Goal: Information Seeking & Learning: Check status

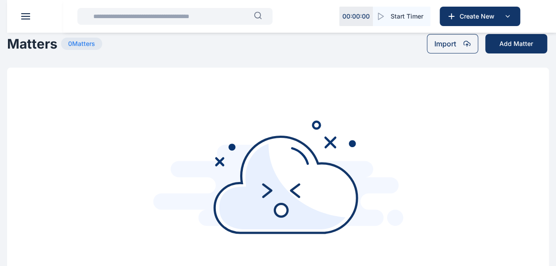
click at [219, 21] on input "text" at bounding box center [171, 17] width 166 height 18
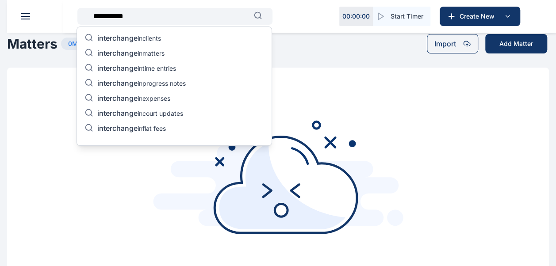
type input "**********"
drag, startPoint x: 173, startPoint y: 51, endPoint x: 162, endPoint y: 53, distance: 10.9
click at [162, 53] on div "interchange in clients interchange in matters interchange in time entries inter…" at bounding box center [175, 86] width 196 height 119
click at [162, 53] on p "interchange in matters" at bounding box center [130, 54] width 67 height 11
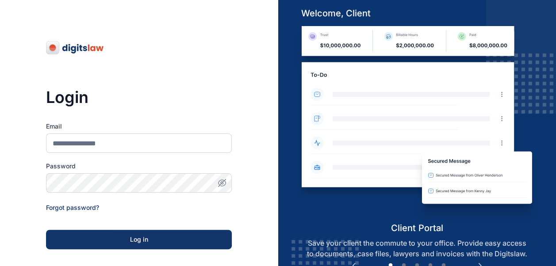
scroll to position [137, 0]
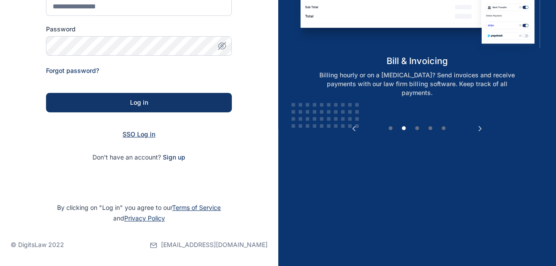
click at [141, 134] on span "SSO Log in" at bounding box center [139, 135] width 33 height 8
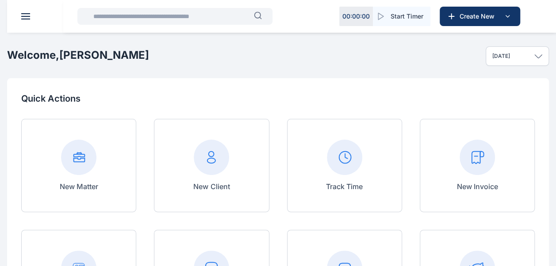
click at [212, 11] on input "text" at bounding box center [171, 17] width 166 height 18
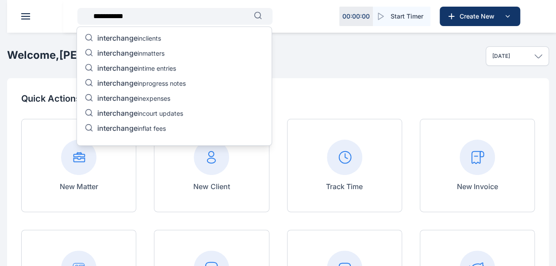
type input "**********"
click at [158, 57] on p "interchange in matters" at bounding box center [130, 54] width 67 height 11
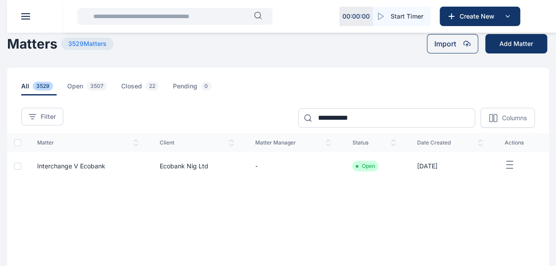
click at [46, 166] on span "Interchange V Ecobank" at bounding box center [71, 166] width 68 height 8
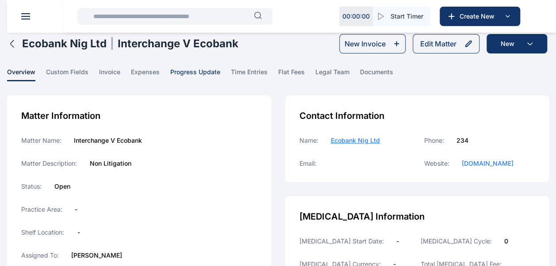
click at [197, 73] on span "progress update" at bounding box center [195, 75] width 50 height 14
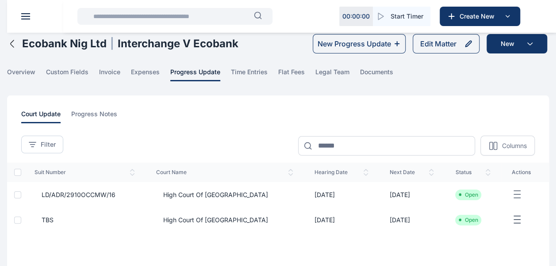
scroll to position [124, 0]
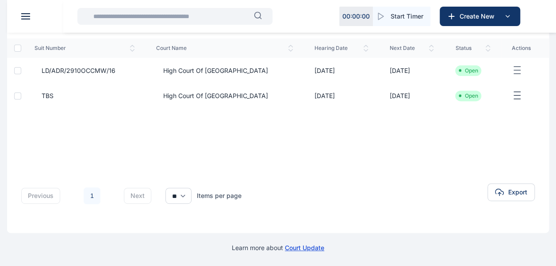
click at [70, 70] on span "LD/ADR/2910OCCMW/16" at bounding box center [75, 70] width 81 height 9
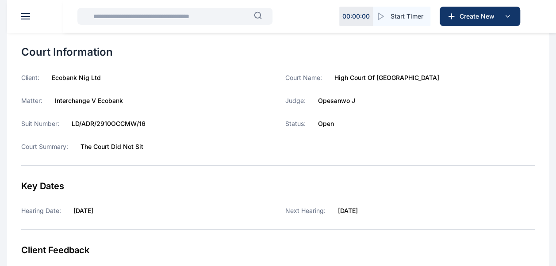
scroll to position [98, 0]
click at [220, 19] on input "text" at bounding box center [171, 17] width 166 height 18
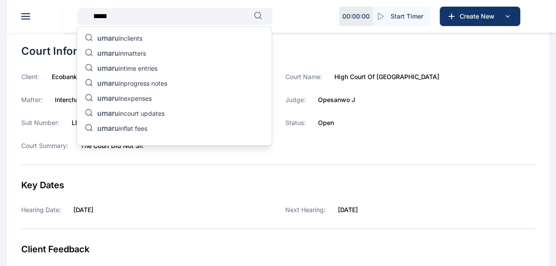
type input "*****"
click at [138, 53] on p "umaru in matters" at bounding box center [121, 54] width 49 height 11
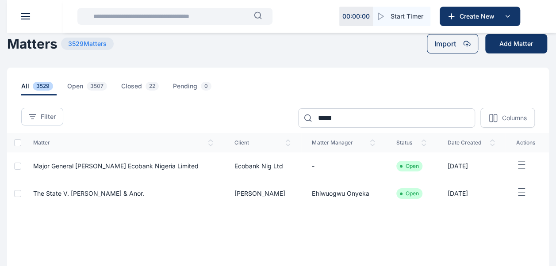
click at [78, 168] on span "Major General Mohammed Umaru V. Ecobank Nigeria Limited" at bounding box center [116, 166] width 166 height 8
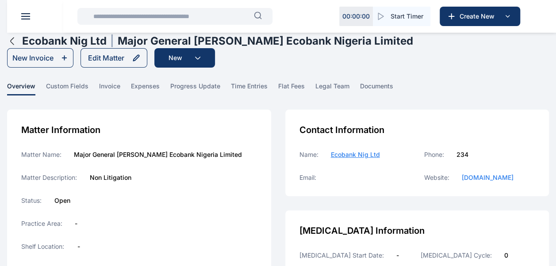
click at [162, 19] on input "text" at bounding box center [171, 17] width 166 height 18
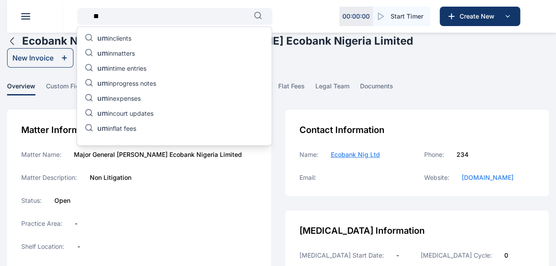
type input "*"
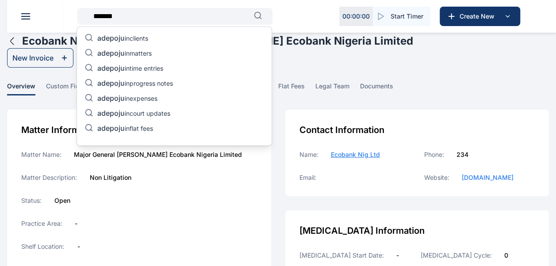
type input "*******"
click at [138, 57] on p "adepoju in matters" at bounding box center [124, 54] width 54 height 11
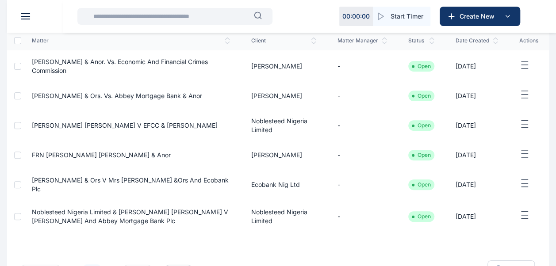
scroll to position [104, 0]
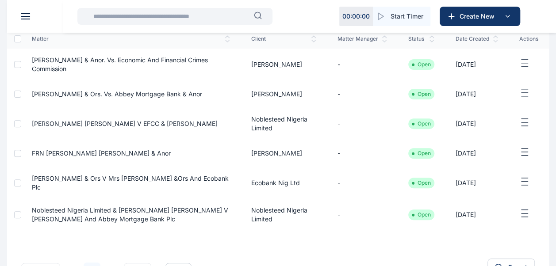
click at [27, 183] on td "Mrs Bolanle Adepoju & Ors V Mrs Norma Finessa Bolagi &Ors And Ecobank Plc" at bounding box center [131, 183] width 220 height 32
drag, startPoint x: 27, startPoint y: 183, endPoint x: 40, endPoint y: 177, distance: 14.1
click at [40, 177] on span "Mrs Bolanle Adepoju & Ors V Mrs Norma Finessa Bolagi &Ors And Ecobank Plc" at bounding box center [130, 183] width 197 height 16
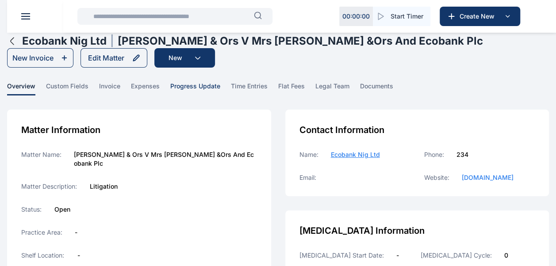
click at [196, 87] on span "progress update" at bounding box center [195, 89] width 50 height 14
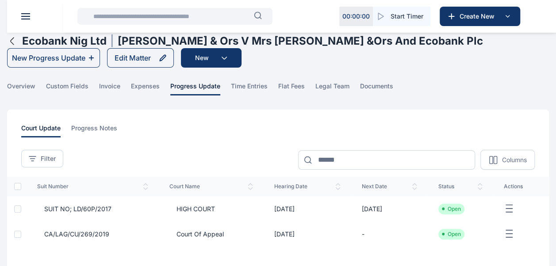
click at [53, 209] on span "SUIT NO; LD/60P/2017" at bounding box center [74, 209] width 74 height 9
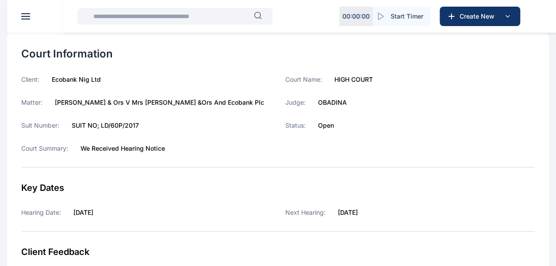
scroll to position [94, 0]
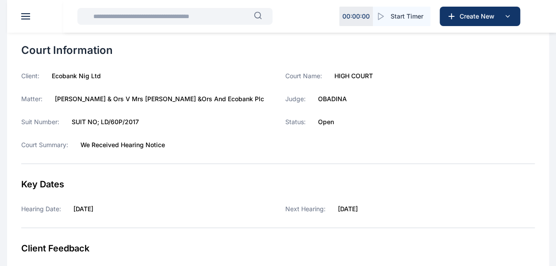
click at [151, 205] on div "Key Dates Hearing Date: 22/05/2024 Next Hearing: 22/05/2024" at bounding box center [278, 203] width 514 height 50
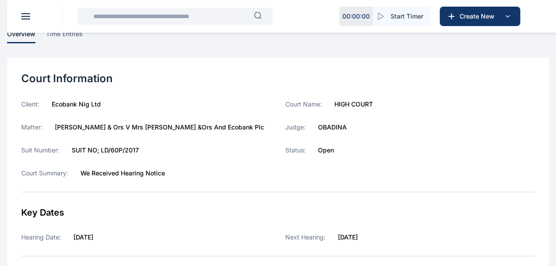
scroll to position [84, 0]
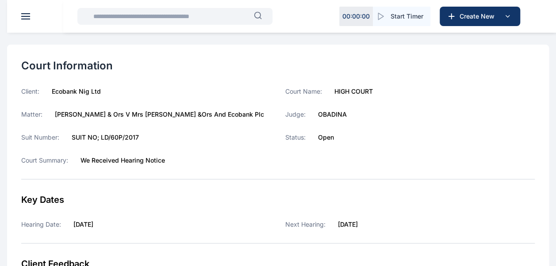
drag, startPoint x: 300, startPoint y: 248, endPoint x: 188, endPoint y: 13, distance: 260.1
click at [188, 13] on input "text" at bounding box center [171, 17] width 166 height 18
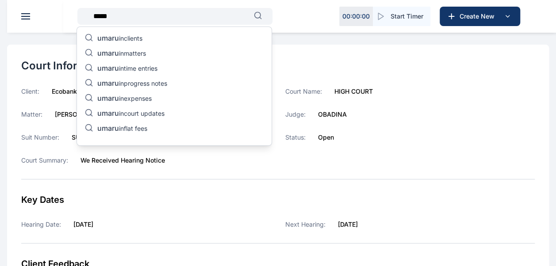
type input "*****"
click at [145, 52] on p "umaru in matters" at bounding box center [121, 54] width 49 height 11
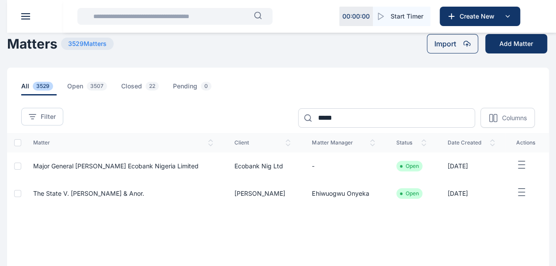
click at [91, 166] on span "Major General Mohammed Umaru V. Ecobank Nigeria Limited" at bounding box center [116, 166] width 166 height 8
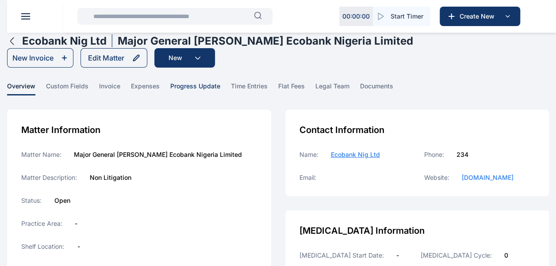
click at [203, 89] on span "progress update" at bounding box center [195, 89] width 50 height 14
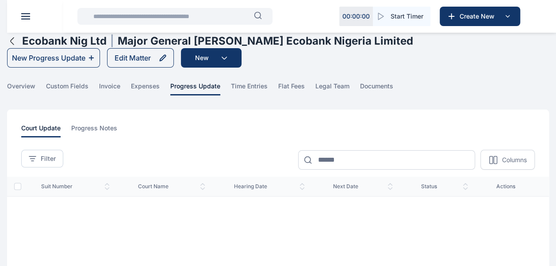
click at [180, 19] on input "text" at bounding box center [171, 17] width 166 height 18
type input "*"
click at [23, 89] on span "overview" at bounding box center [21, 89] width 28 height 14
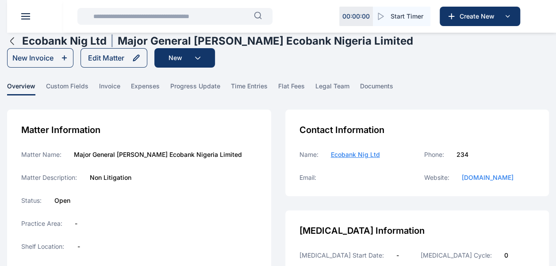
click at [181, 21] on input "text" at bounding box center [171, 17] width 166 height 18
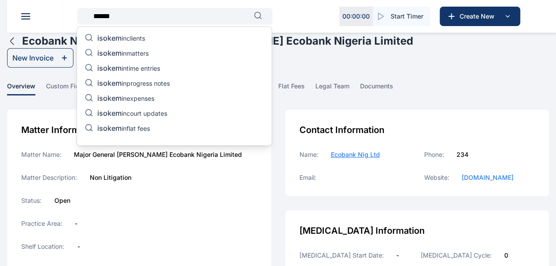
type input "******"
click at [143, 52] on p "isokem in matters" at bounding box center [122, 54] width 51 height 11
